Goal: Transaction & Acquisition: Obtain resource

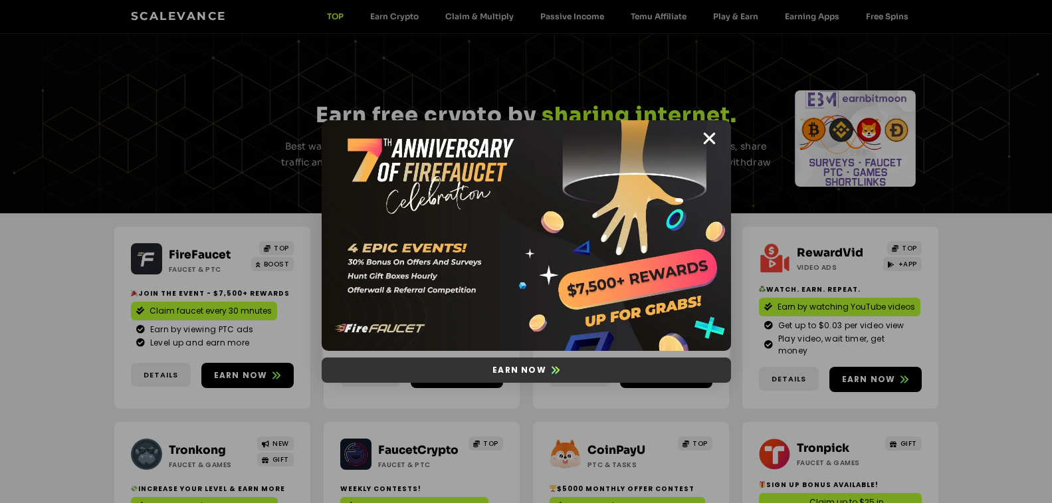
click at [537, 365] on span "Earn now" at bounding box center [519, 370] width 54 height 12
